Goal: Transaction & Acquisition: Download file/media

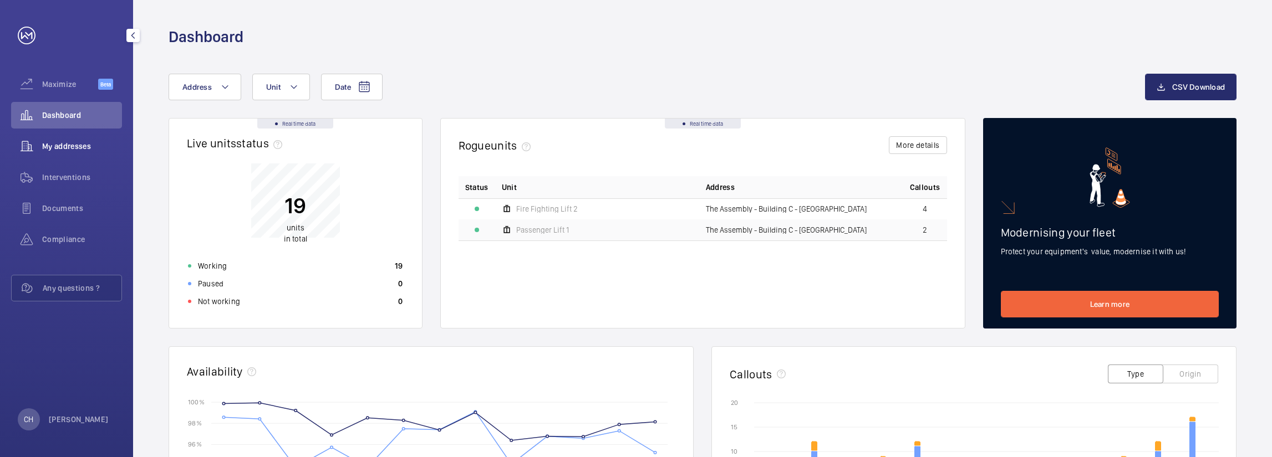
click at [85, 155] on div "My addresses" at bounding box center [66, 146] width 111 height 27
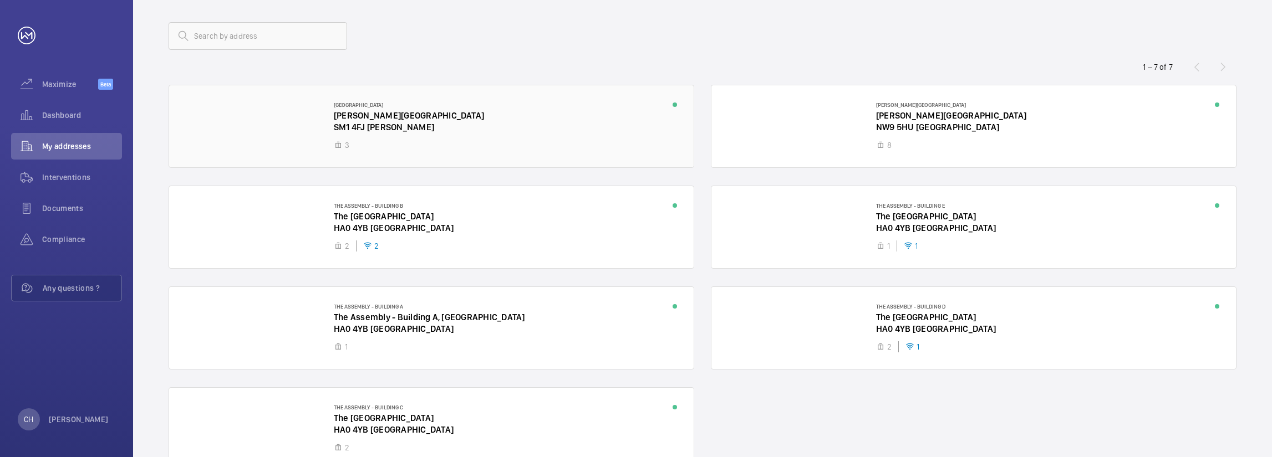
scroll to position [111, 0]
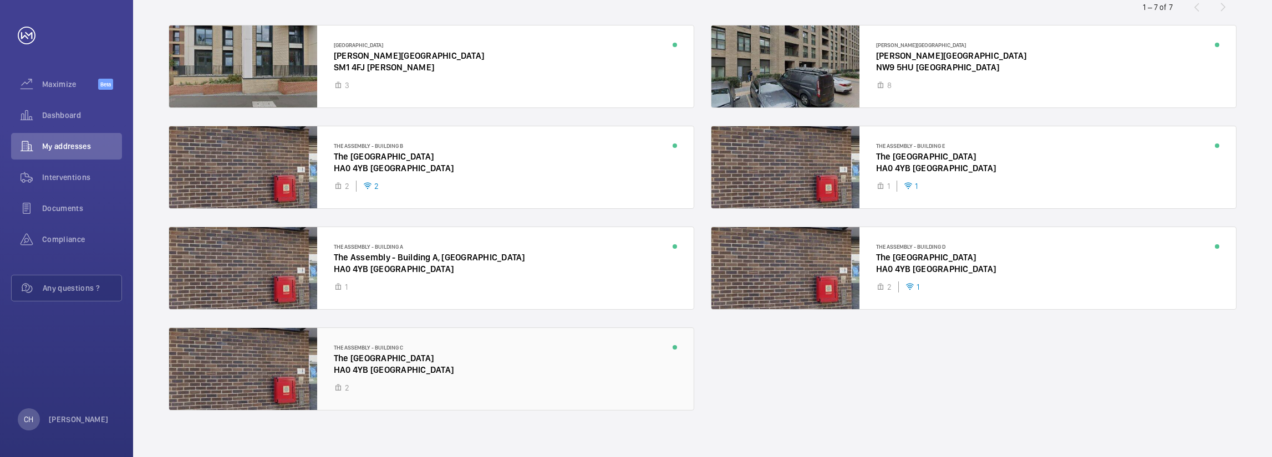
click at [522, 354] on div at bounding box center [431, 369] width 525 height 82
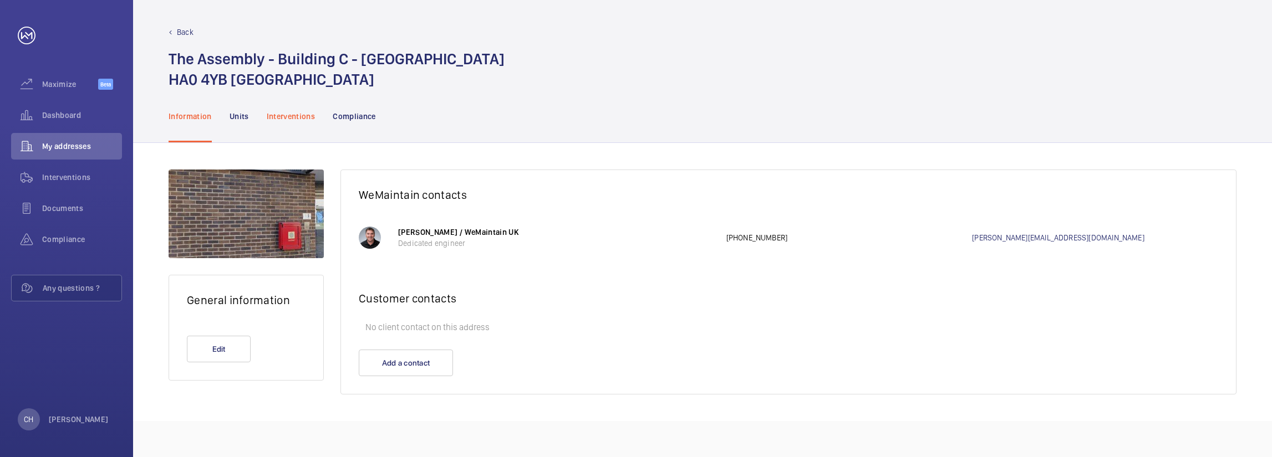
click at [275, 120] on p "Interventions" at bounding box center [291, 116] width 49 height 11
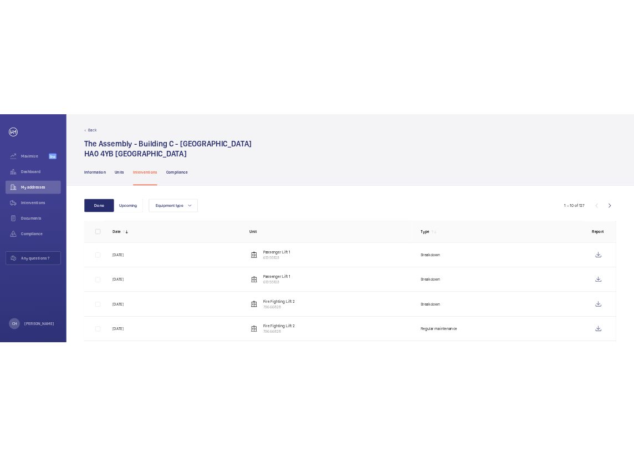
scroll to position [55, 0]
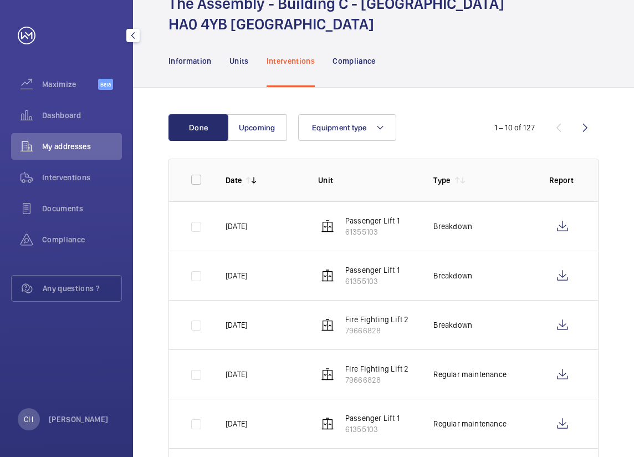
click at [84, 146] on span "My addresses" at bounding box center [82, 146] width 80 height 11
click at [77, 115] on span "Dashboard" at bounding box center [82, 115] width 80 height 11
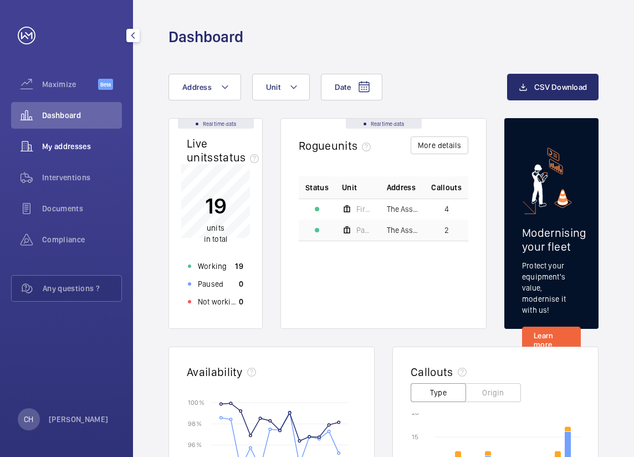
click at [83, 142] on span "My addresses" at bounding box center [82, 146] width 80 height 11
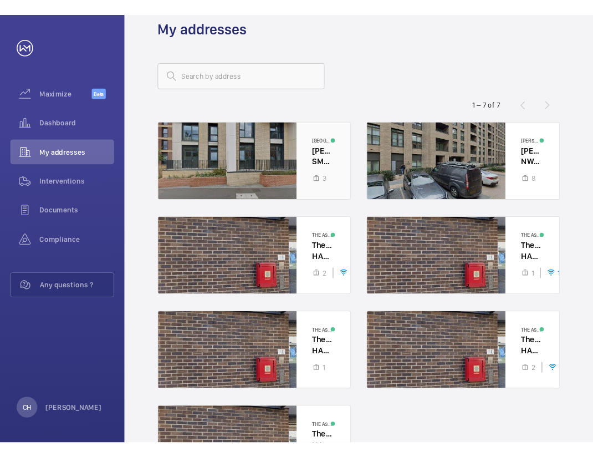
scroll to position [55, 0]
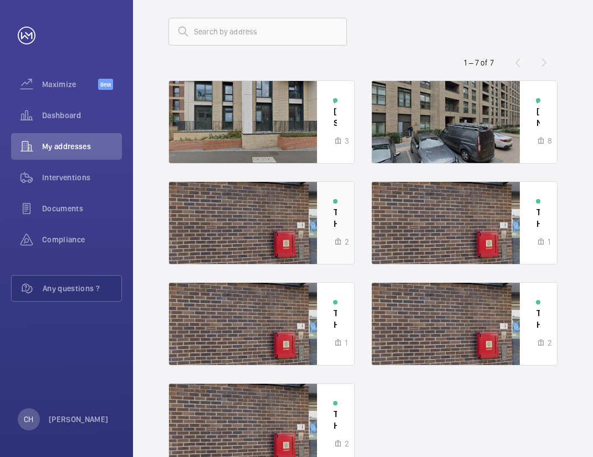
click at [264, 207] on div at bounding box center [261, 223] width 185 height 82
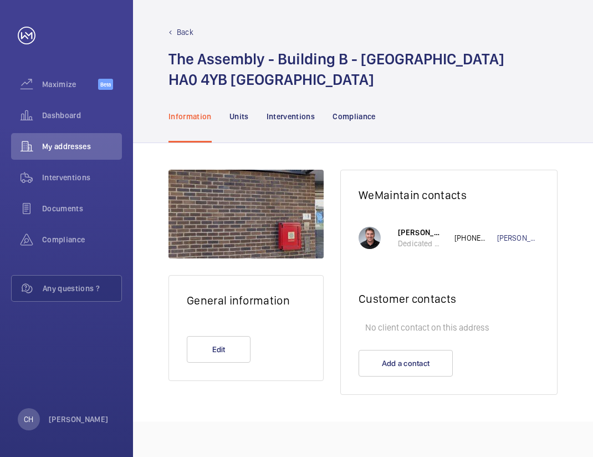
click at [252, 143] on nav "Information Units Interventions Compliance" at bounding box center [272, 116] width 207 height 53
click at [244, 122] on p "Units" at bounding box center [239, 116] width 19 height 11
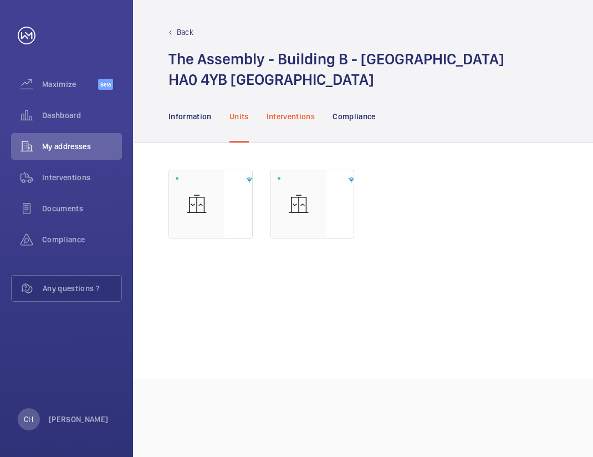
click at [281, 122] on p "Interventions" at bounding box center [291, 116] width 49 height 11
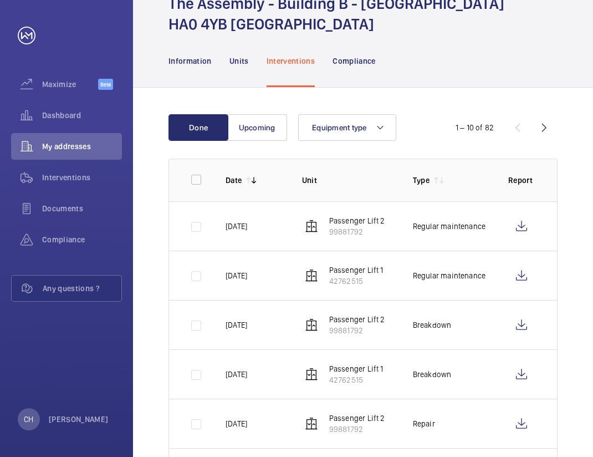
scroll to position [111, 0]
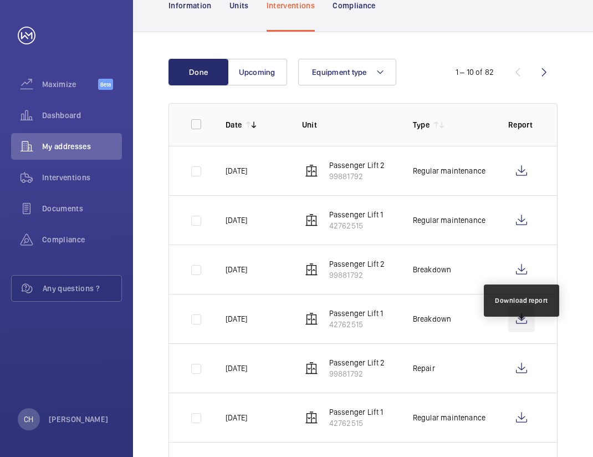
click at [521, 332] on wm-front-icon-button at bounding box center [521, 319] width 27 height 27
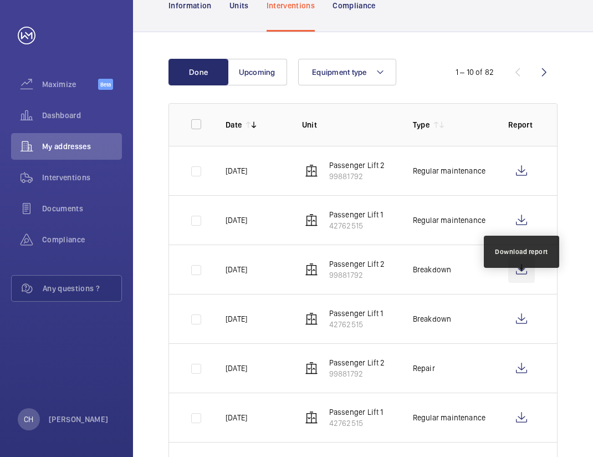
click at [519, 283] on wm-front-icon-button at bounding box center [521, 269] width 27 height 27
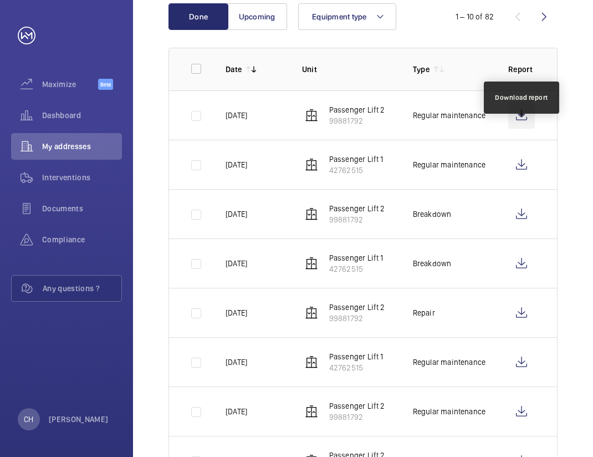
click at [519, 129] on wm-front-icon-button at bounding box center [521, 115] width 27 height 27
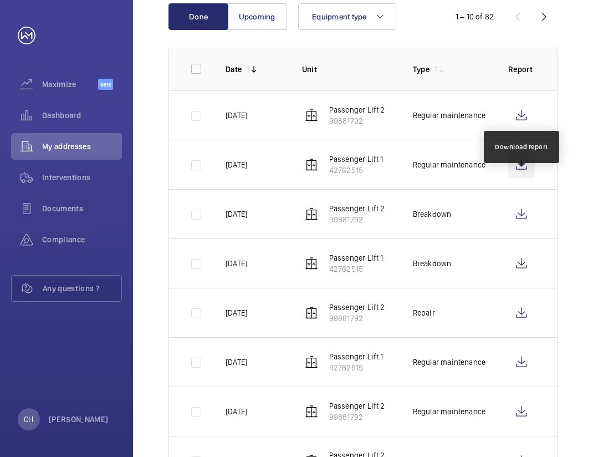
click at [522, 178] on wm-front-icon-button at bounding box center [521, 164] width 27 height 27
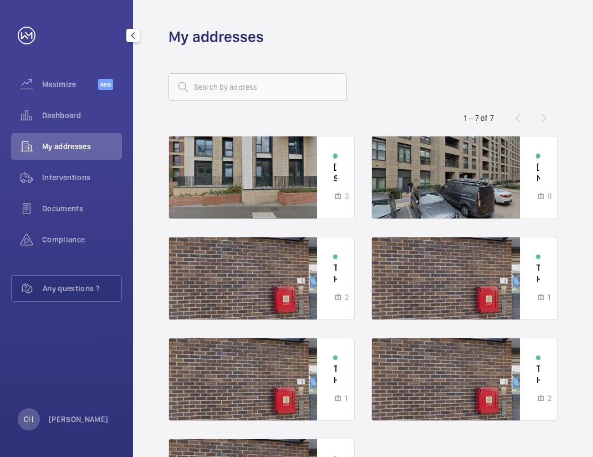
click at [84, 137] on div "My addresses" at bounding box center [66, 146] width 111 height 27
click at [276, 167] on div at bounding box center [261, 177] width 185 height 82
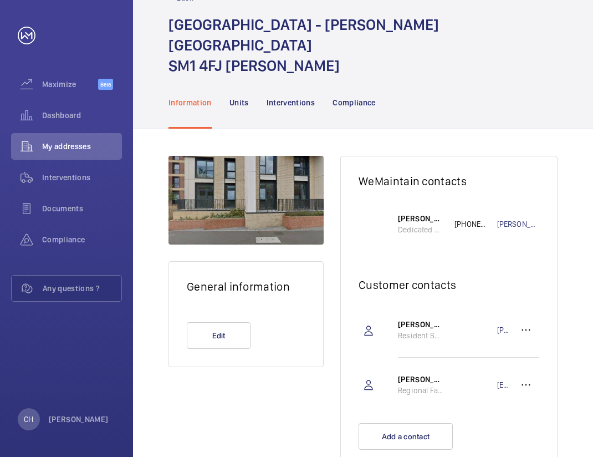
scroll to position [51, 0]
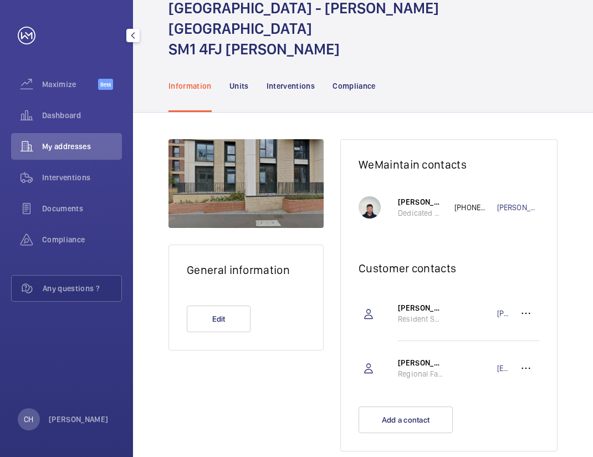
click at [258, 62] on nav "Information Units Interventions Compliance" at bounding box center [272, 85] width 207 height 53
click at [315, 59] on nav "Information Units Interventions Compliance" at bounding box center [272, 85] width 207 height 53
click at [263, 65] on nav "Information Units Interventions Compliance" at bounding box center [272, 85] width 207 height 53
click at [207, 80] on p "Information" at bounding box center [190, 85] width 43 height 11
click at [264, 65] on nav "Information Units Interventions Compliance" at bounding box center [272, 85] width 207 height 53
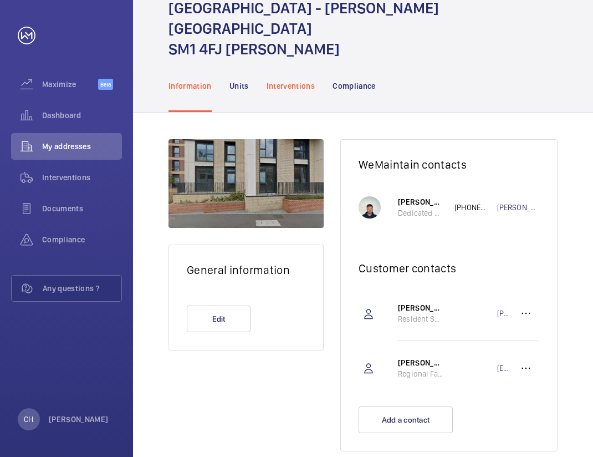
click at [279, 80] on p "Interventions" at bounding box center [291, 85] width 49 height 11
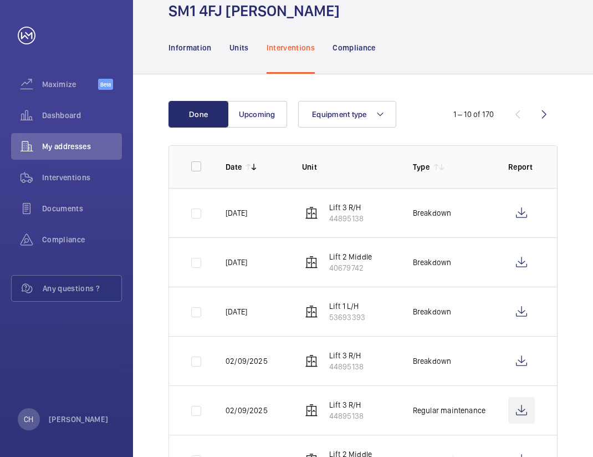
scroll to position [106, 0]
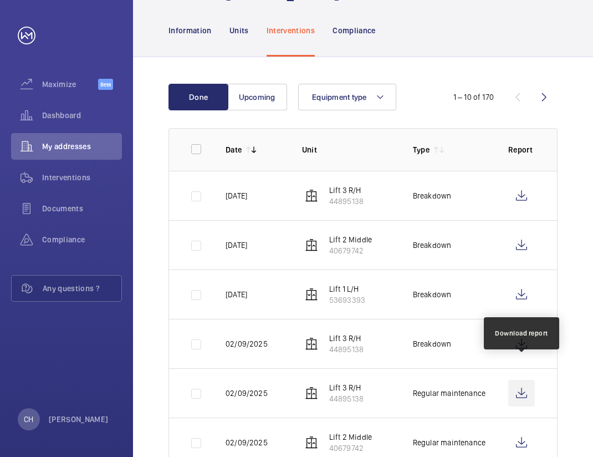
click at [519, 380] on wm-front-icon-button at bounding box center [521, 393] width 27 height 27
